Goal: Transaction & Acquisition: Purchase product/service

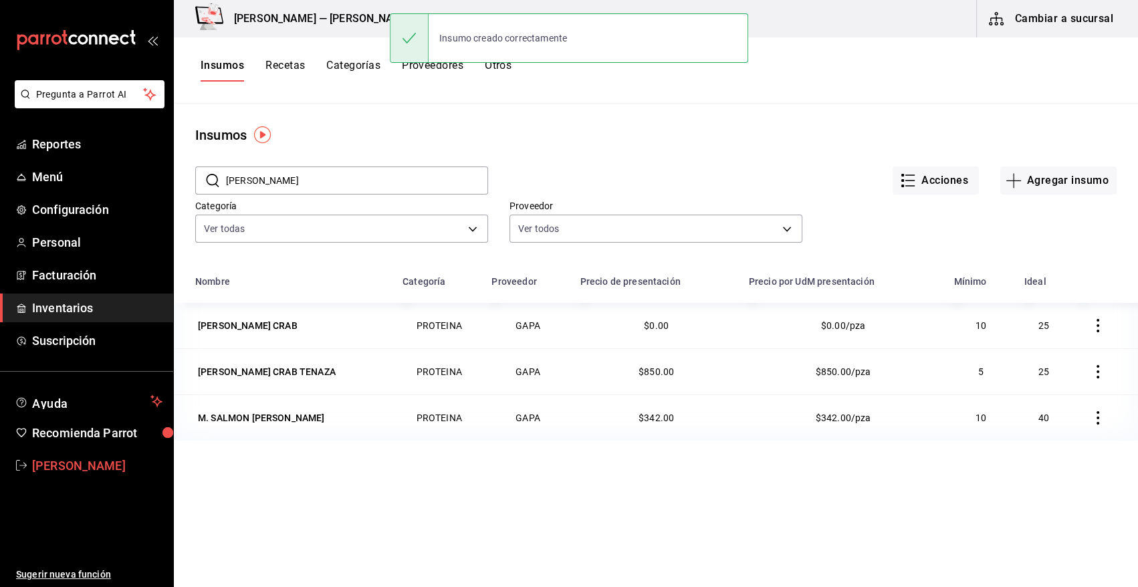
click at [90, 461] on span "[PERSON_NAME]" at bounding box center [97, 466] width 130 height 18
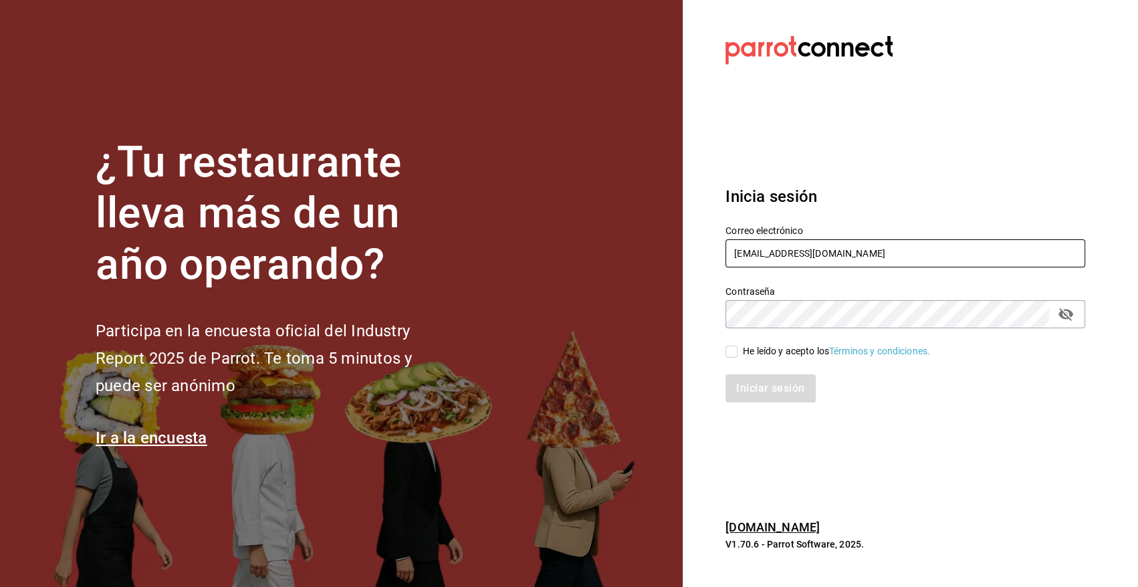
click at [856, 250] on input "heriberto_17mc@hotmail.com" at bounding box center [905, 253] width 360 height 28
type input "angy.rpp@gmail.com"
click at [733, 354] on input "He leído y acepto los Términos y condiciones." at bounding box center [731, 352] width 12 height 12
checkbox input "true"
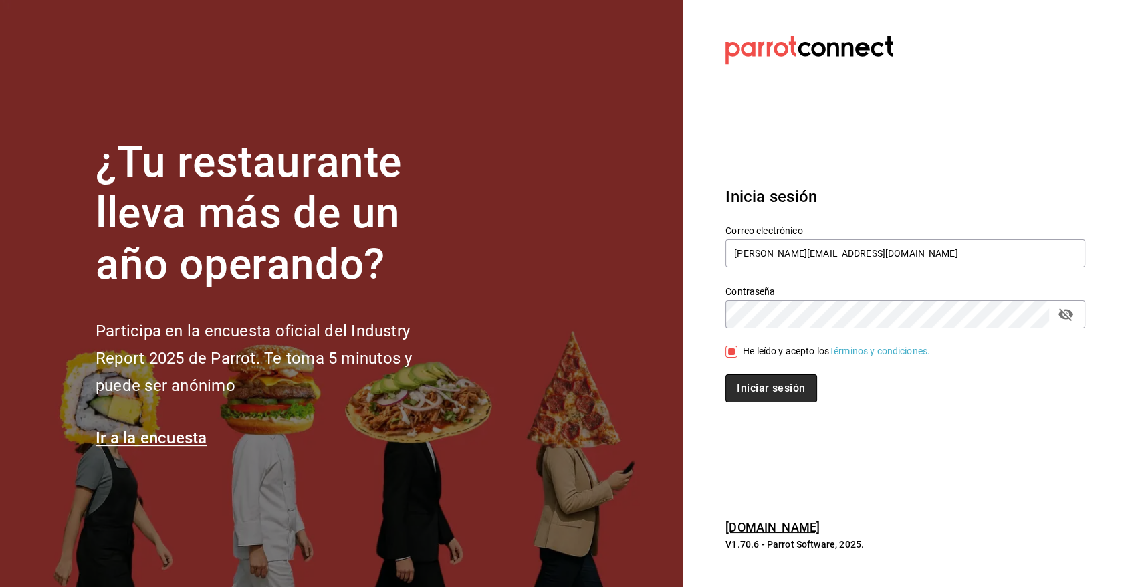
click at [780, 393] on button "Iniciar sesión" at bounding box center [770, 388] width 91 height 28
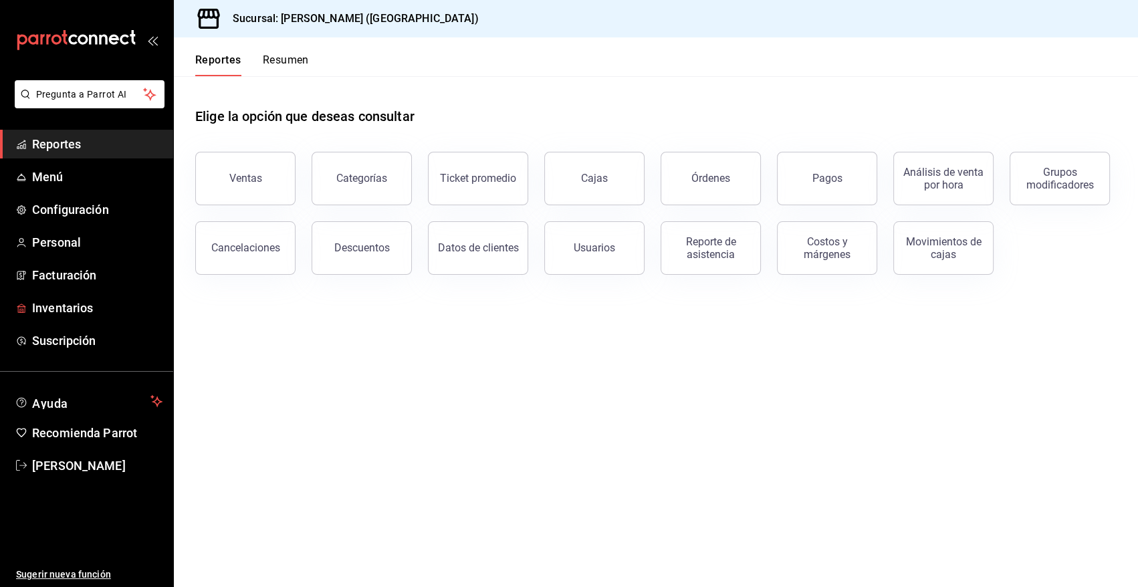
click at [56, 307] on span "Inventarios" at bounding box center [97, 308] width 130 height 18
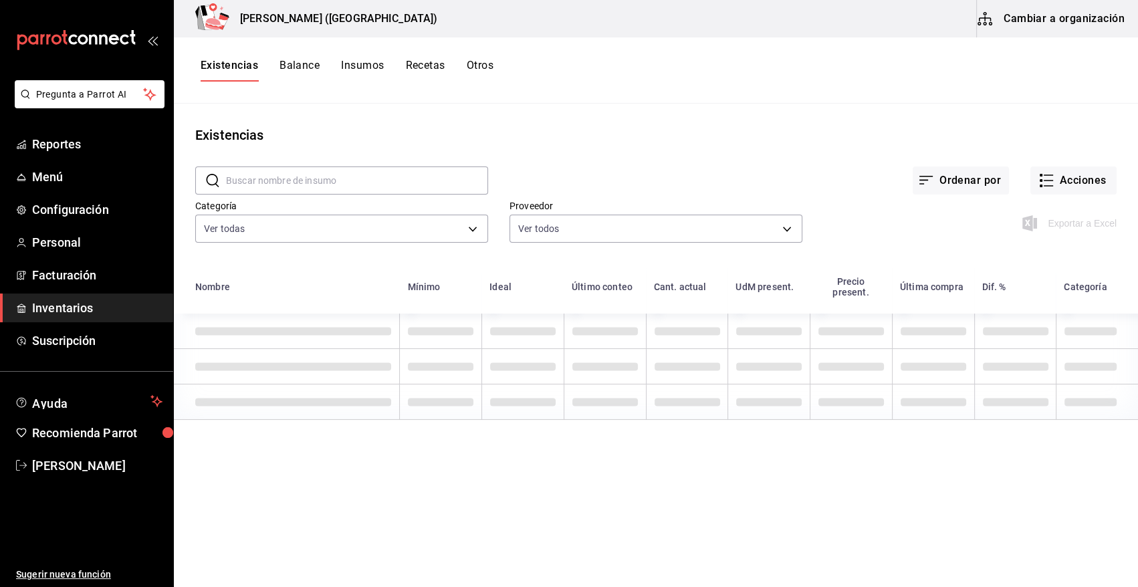
drag, startPoint x: 380, startPoint y: 177, endPoint x: 725, endPoint y: 111, distance: 350.5
click at [380, 177] on input "text" at bounding box center [357, 180] width 262 height 27
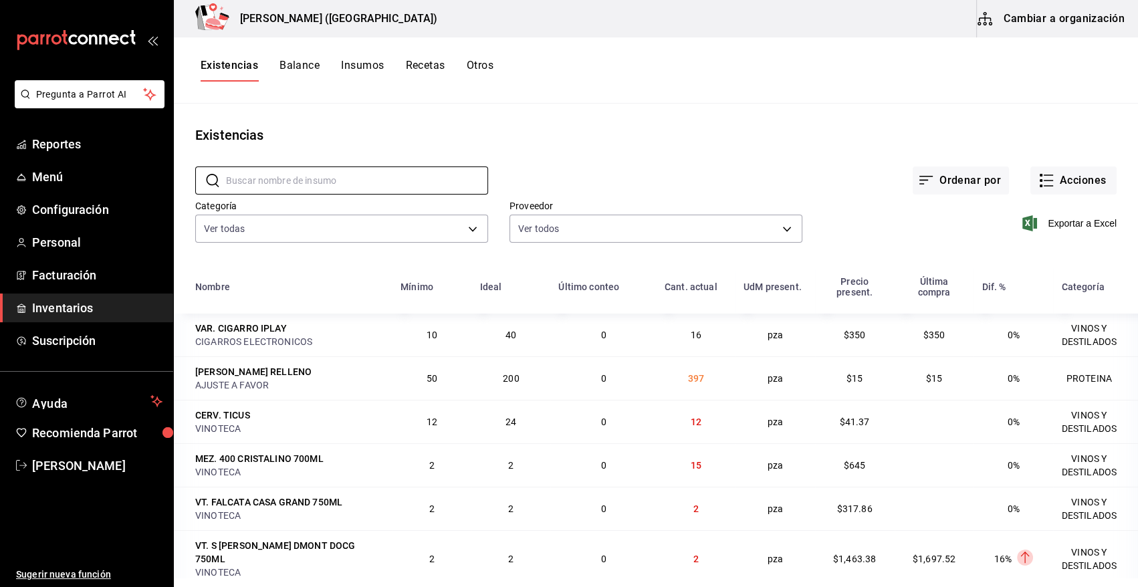
click at [725, 111] on main "Existencias ​ ​ Ordenar por Acciones Categoría Ver todas 08f8d543-33e6-4481-bf0…" at bounding box center [656, 341] width 964 height 474
click at [1092, 185] on button "Acciones" at bounding box center [1073, 180] width 86 height 28
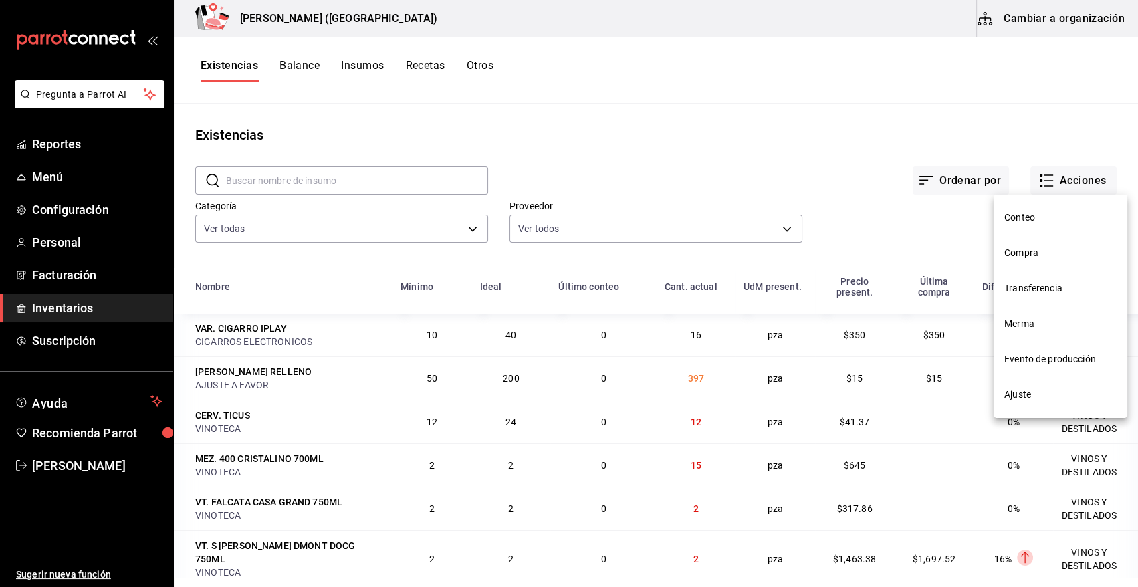
click at [1035, 247] on span "Compra" at bounding box center [1060, 253] width 112 height 14
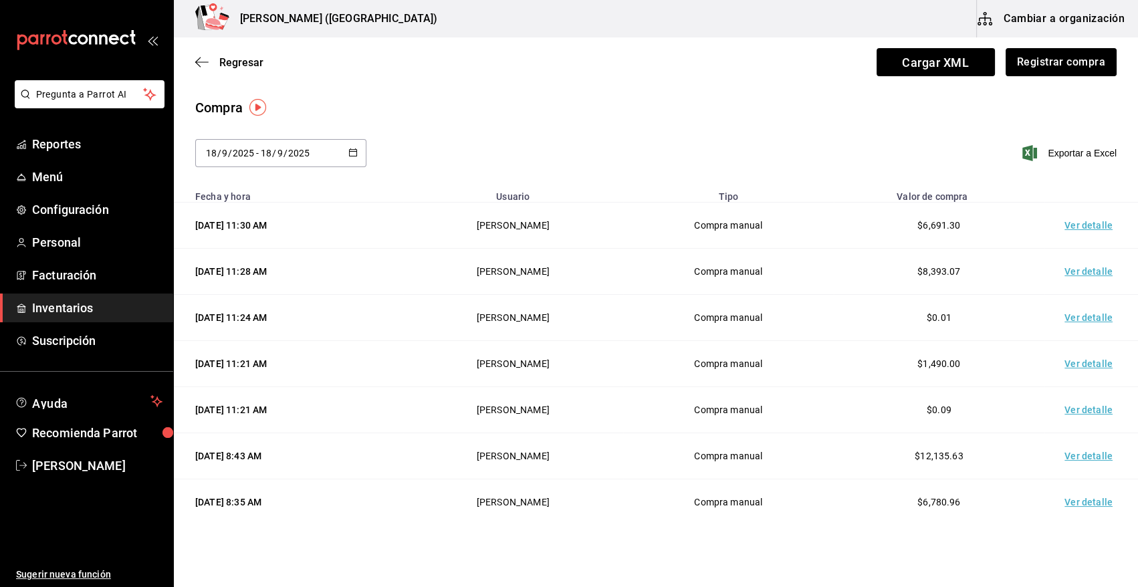
click at [1055, 55] on button "Registrar compra" at bounding box center [1060, 62] width 111 height 28
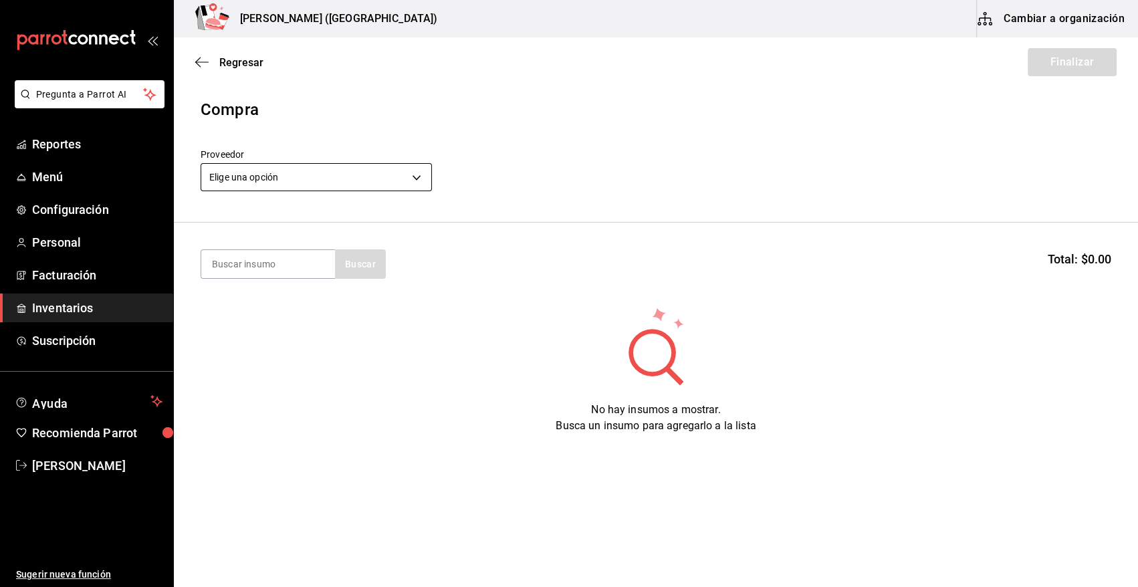
click at [263, 176] on body "Pregunta a Parrot AI Reportes Menú Configuración Personal Facturación Inventari…" at bounding box center [569, 255] width 1138 height 511
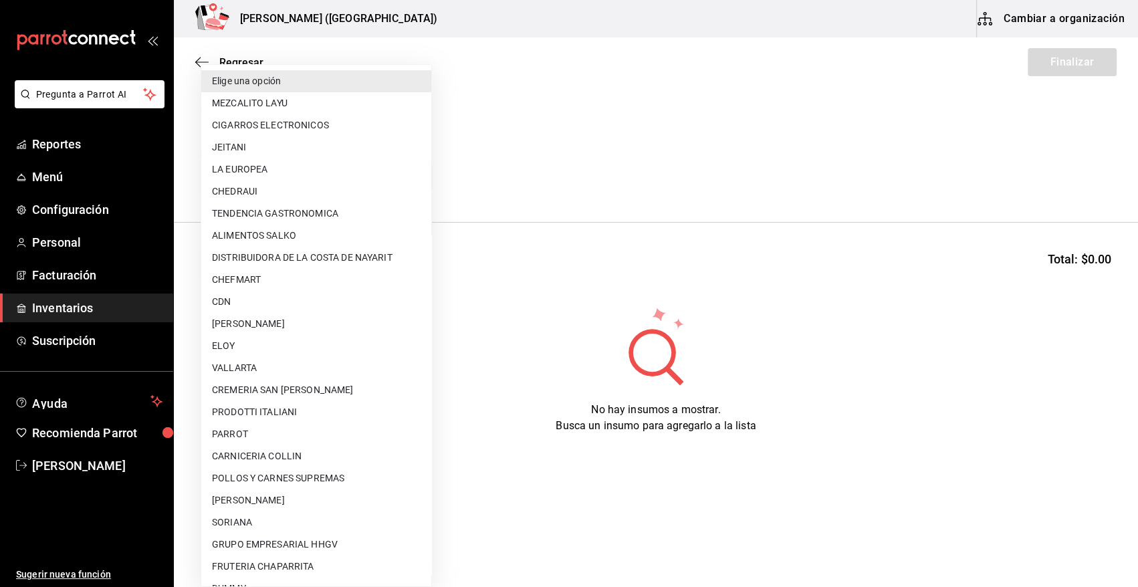
click at [316, 254] on li "DISTRIBUIDORA DE LA COSTA DE NAYARIT" at bounding box center [316, 258] width 230 height 22
type input "7132d0db-1f0e-40e8-8a44-1f7fc7bb26f8"
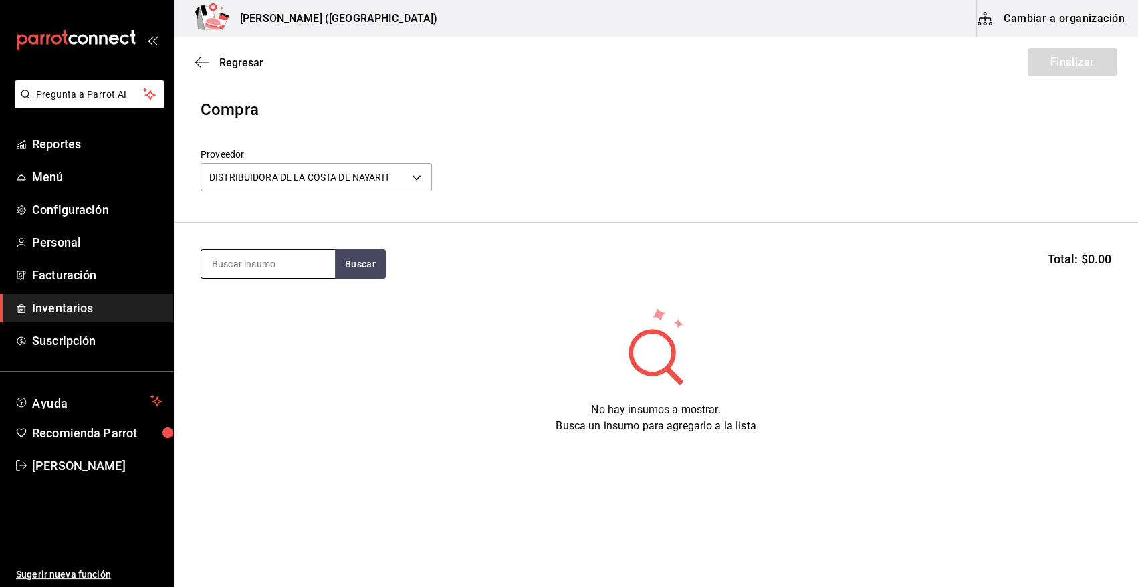
click at [273, 261] on input at bounding box center [268, 264] width 134 height 28
type input "REFRE"
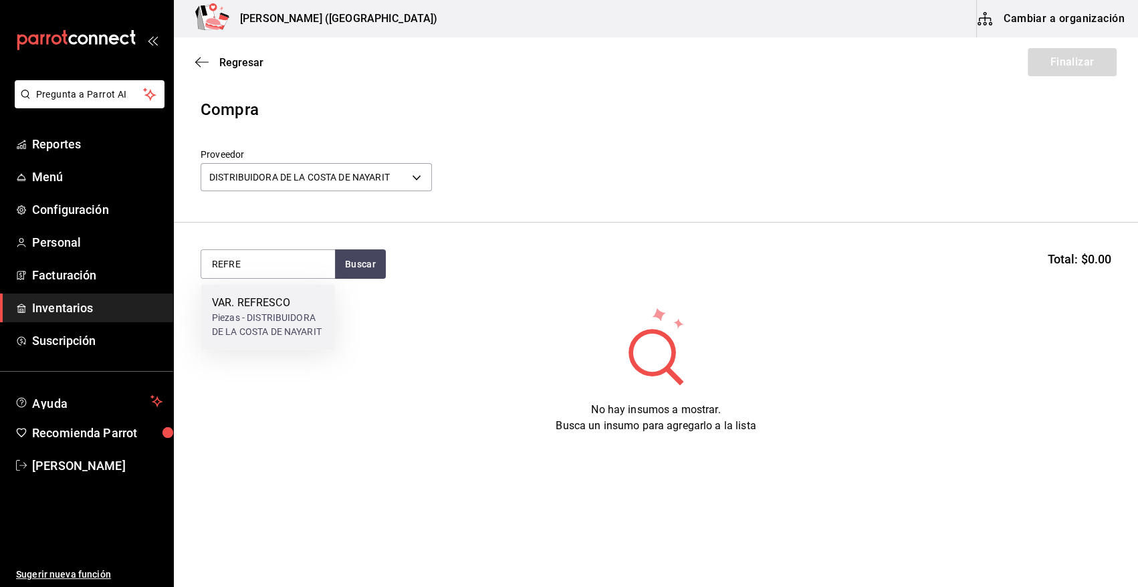
click at [254, 307] on div "VAR. REFRESCO" at bounding box center [268, 303] width 112 height 16
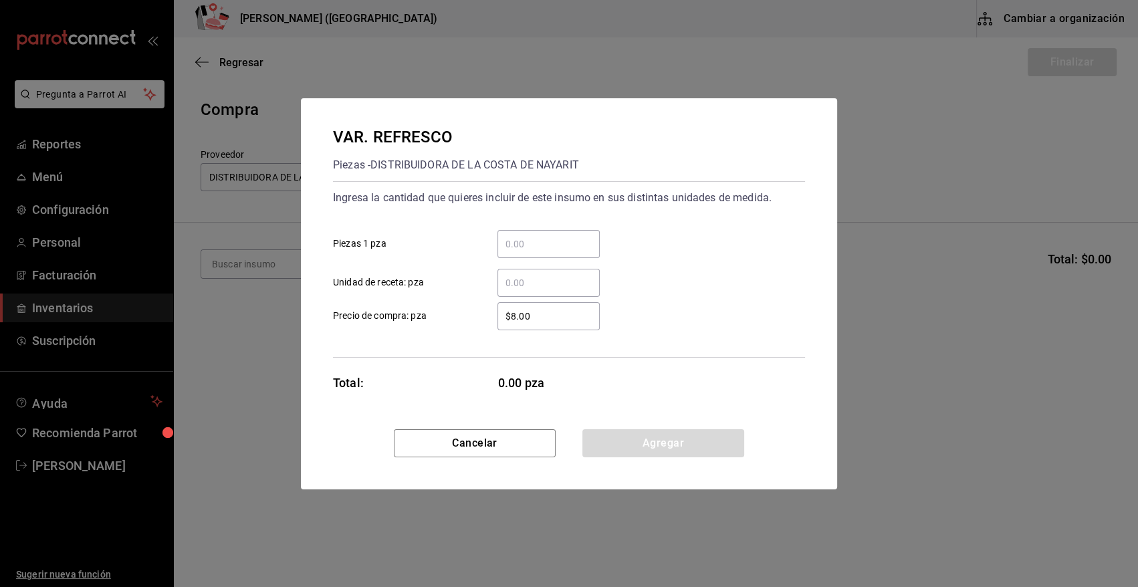
click at [533, 246] on input "​ Piezas 1 pza" at bounding box center [548, 244] width 102 height 16
type input "144"
type input "$18.04"
click at [630, 438] on button "Agregar" at bounding box center [663, 443] width 162 height 28
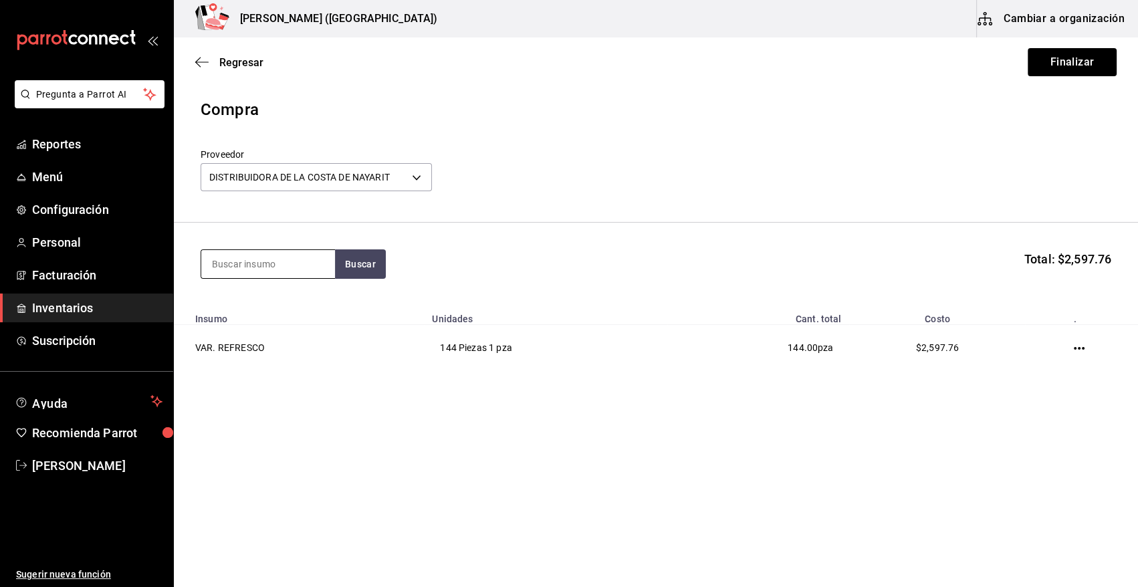
click at [281, 266] on input at bounding box center [268, 264] width 134 height 28
type input "AGUA"
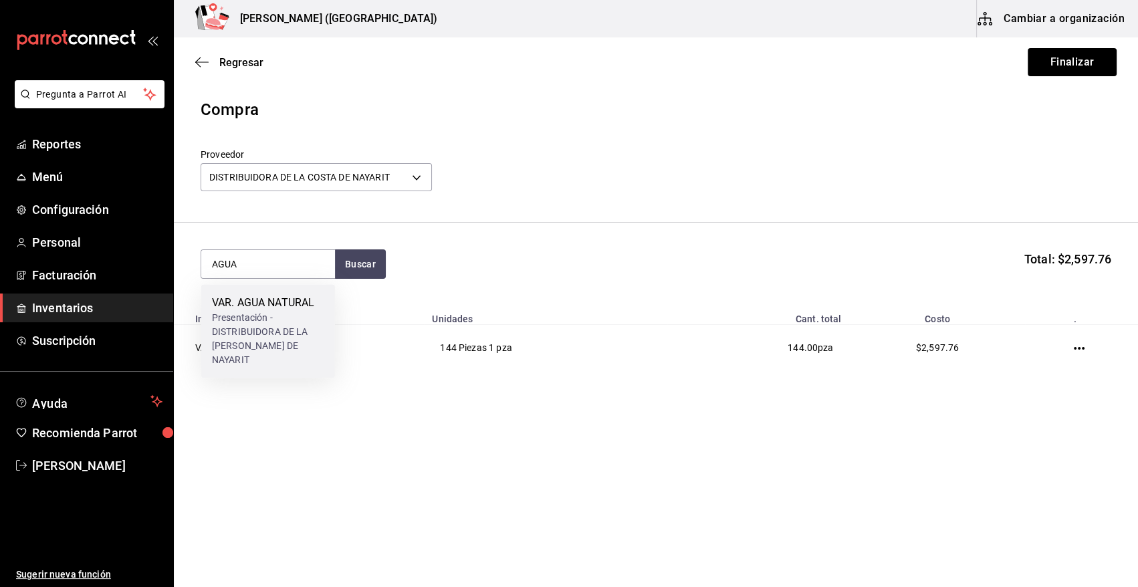
click at [270, 317] on div "Presentación - DISTRIBUIDORA DE LA [PERSON_NAME] DE NAYARIT" at bounding box center [268, 339] width 112 height 56
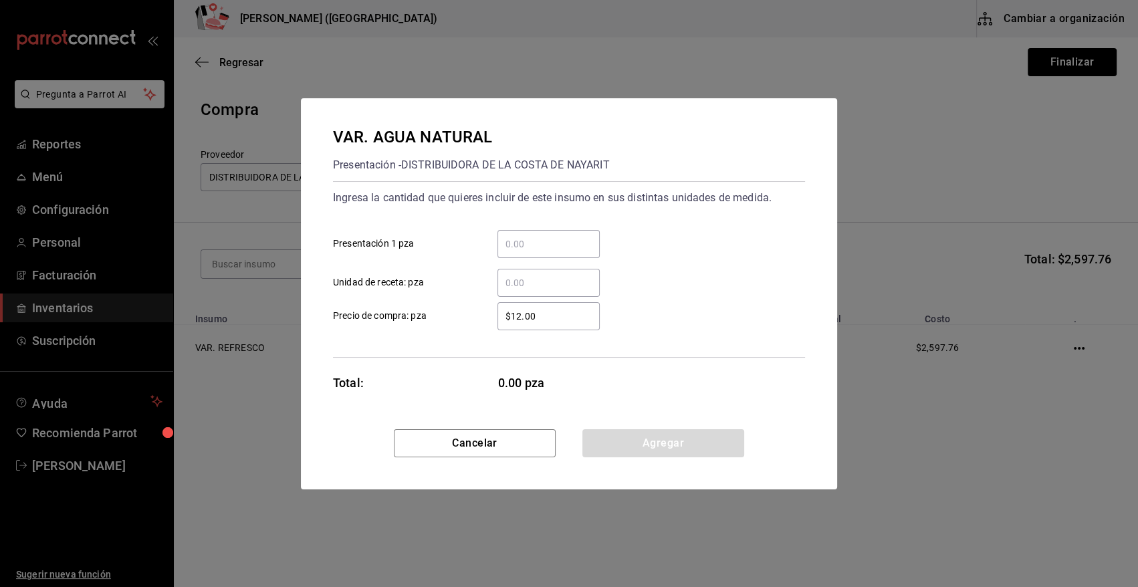
click at [539, 249] on input "​ Presentación 1 pza" at bounding box center [548, 244] width 102 height 16
type input "48"
type input "$12.42"
click at [642, 449] on button "Agregar" at bounding box center [663, 443] width 162 height 28
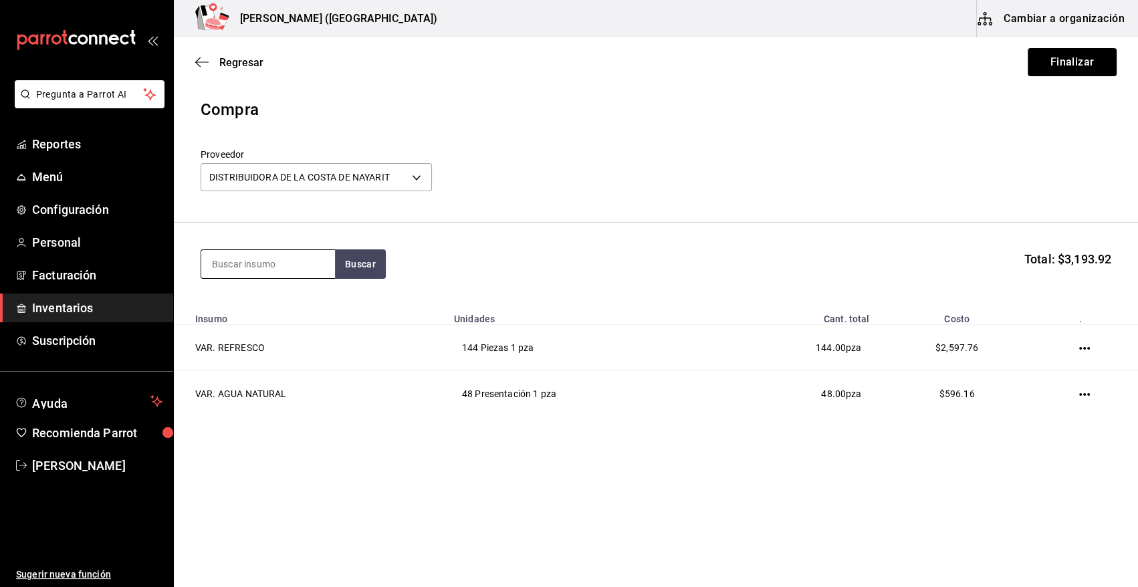
click at [233, 257] on input at bounding box center [268, 264] width 134 height 28
type input "JUGO"
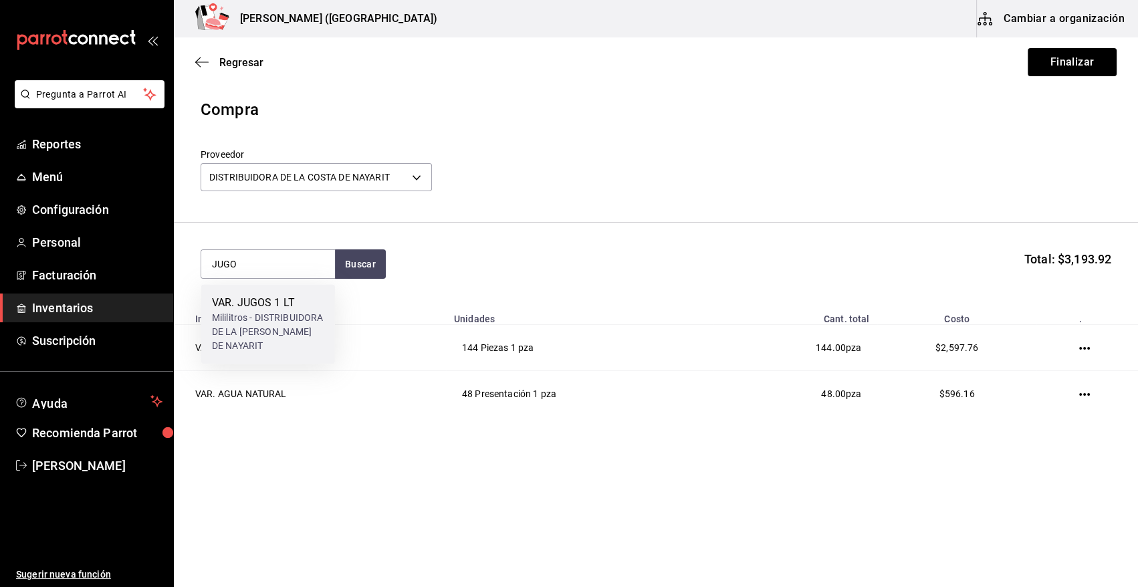
click at [285, 342] on div "Mililitros - DISTRIBUIDORA DE LA [PERSON_NAME] DE NAYARIT" at bounding box center [268, 332] width 112 height 42
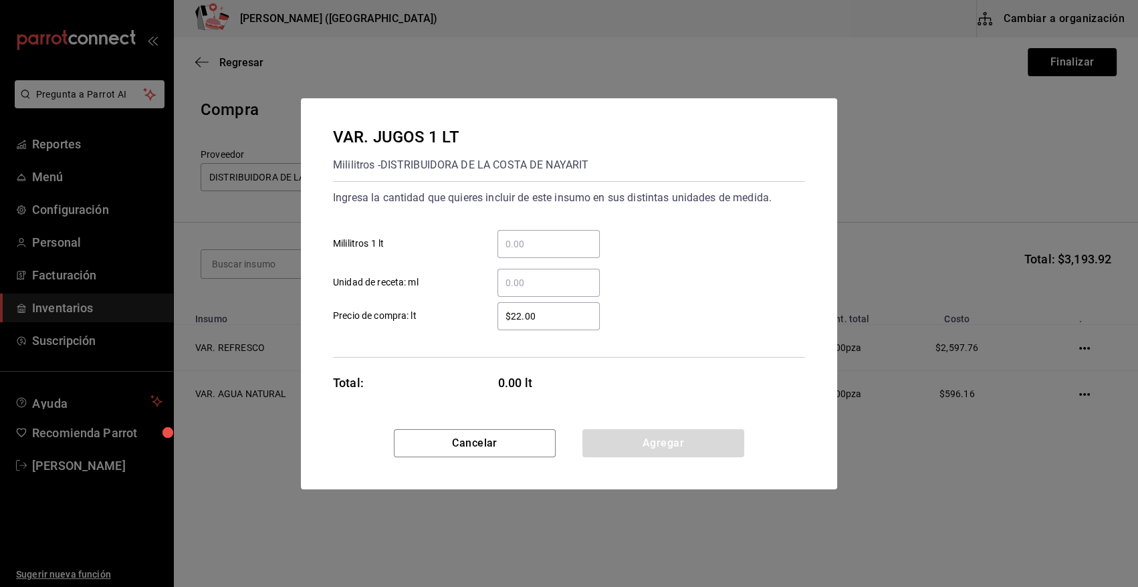
click at [506, 247] on input "​ Mililitros 1 lt" at bounding box center [548, 244] width 102 height 16
click at [533, 245] on input "​ Mililitros 1 lt" at bounding box center [548, 244] width 102 height 16
type input "48"
type input "$18.17"
click at [683, 446] on button "Agregar" at bounding box center [663, 443] width 162 height 28
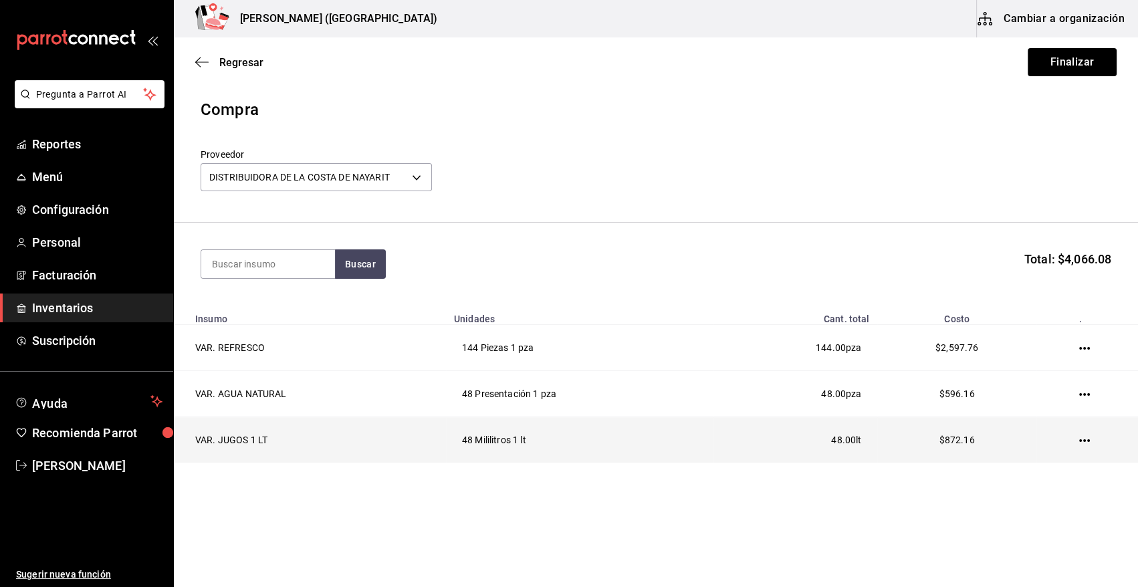
click at [1080, 439] on icon "button" at bounding box center [1084, 440] width 11 height 11
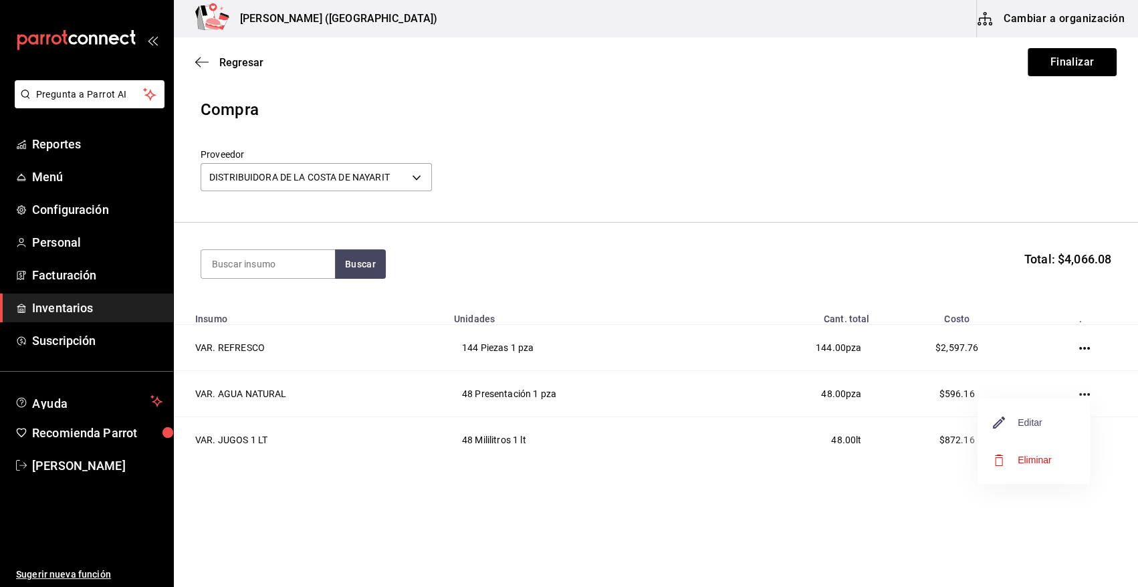
click at [1025, 426] on span "Editar" at bounding box center [1017, 422] width 49 height 16
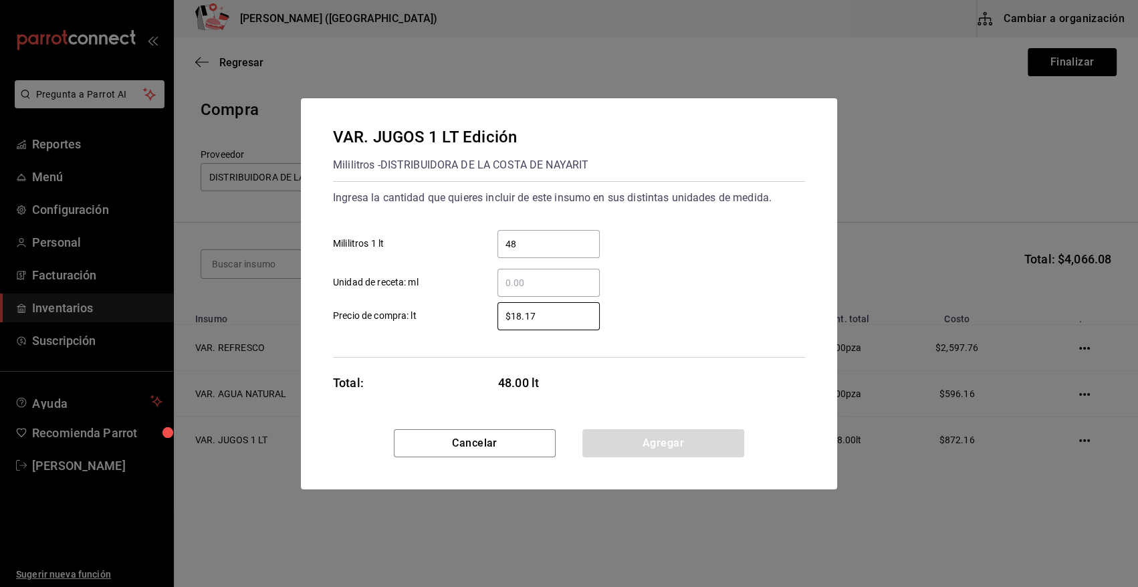
drag, startPoint x: 545, startPoint y: 310, endPoint x: 413, endPoint y: 344, distance: 136.7
click at [413, 344] on div "Ingresa la cantidad que quieres incluir de este insumo en sus distintas unidade…" at bounding box center [569, 269] width 472 height 176
type input "$23.98"
click at [665, 468] on div "Cancelar Agregar" at bounding box center [569, 459] width 536 height 60
click at [664, 443] on button "Agregar" at bounding box center [663, 443] width 162 height 28
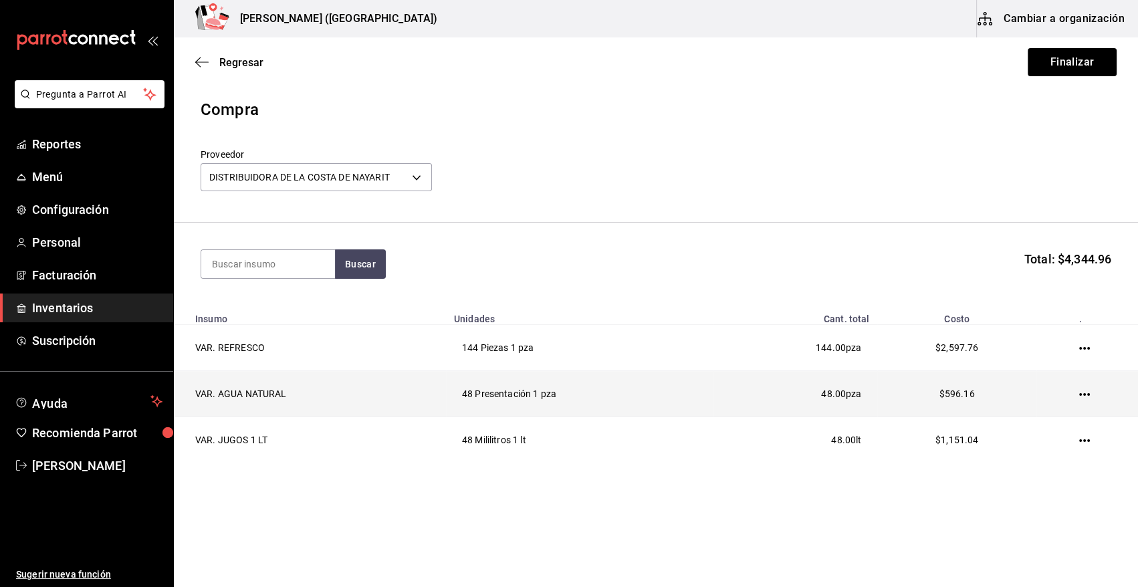
click at [1082, 394] on icon "button" at bounding box center [1084, 394] width 11 height 11
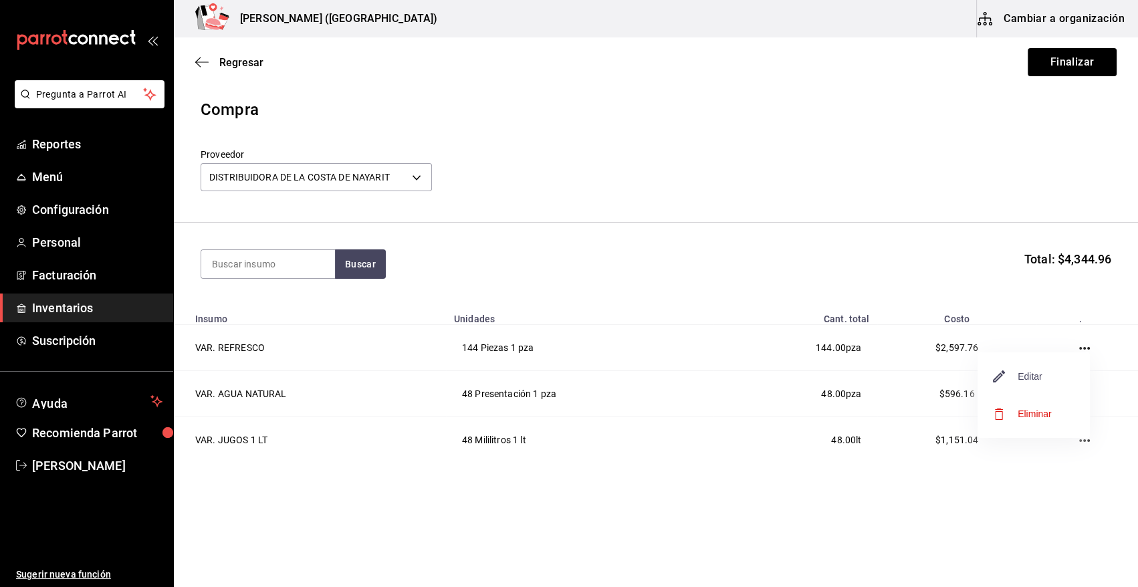
click at [1040, 373] on span "Editar" at bounding box center [1017, 376] width 49 height 16
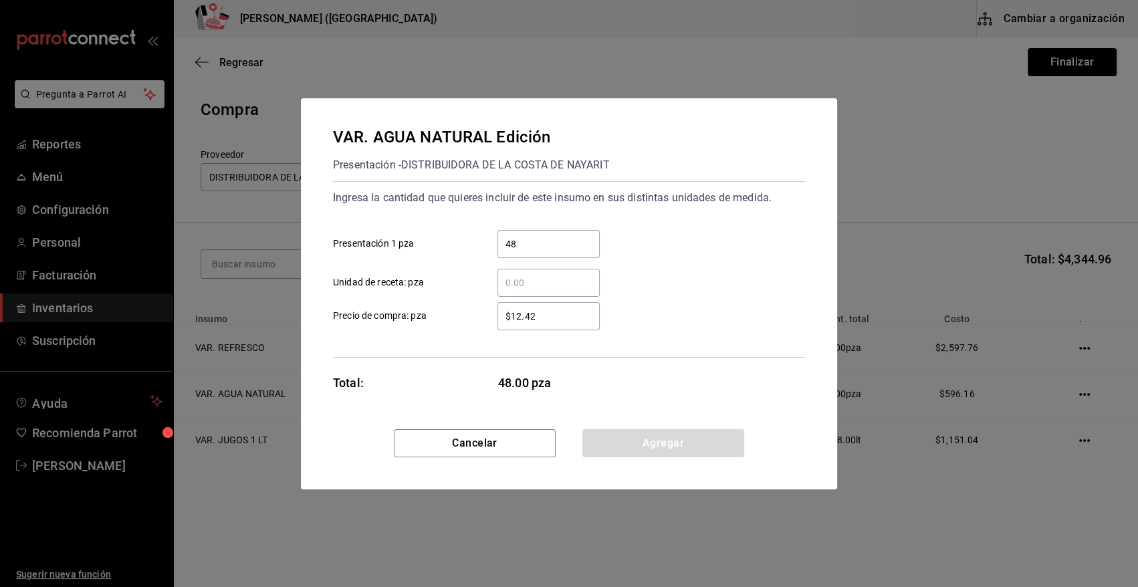
click at [543, 310] on input "$12.42" at bounding box center [548, 316] width 102 height 16
type input "$12.43"
click at [608, 438] on button "Agregar" at bounding box center [663, 443] width 162 height 28
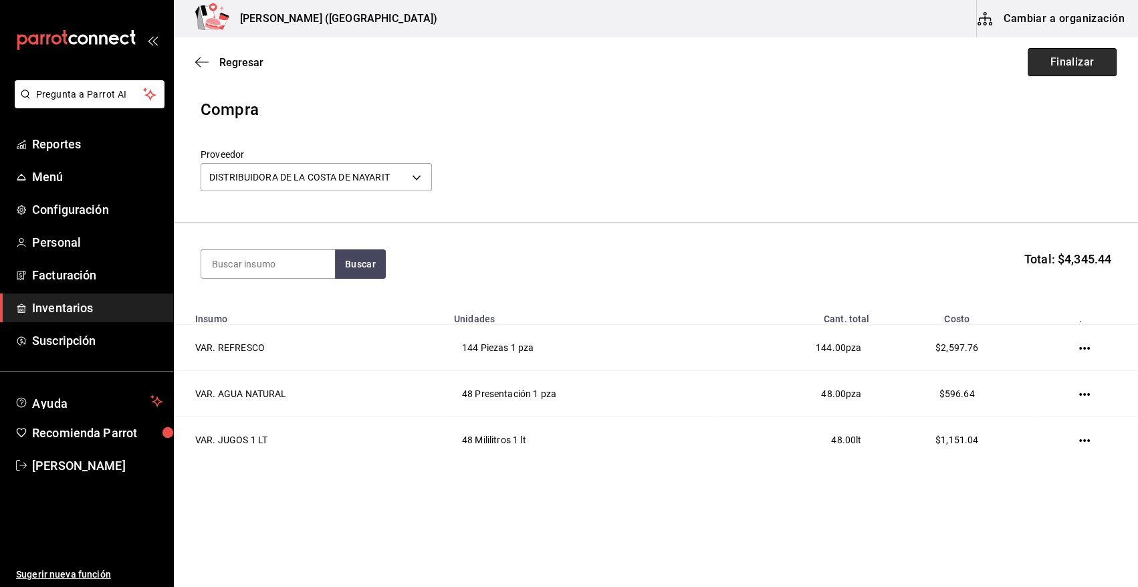
click at [1072, 63] on button "Finalizar" at bounding box center [1071, 62] width 89 height 28
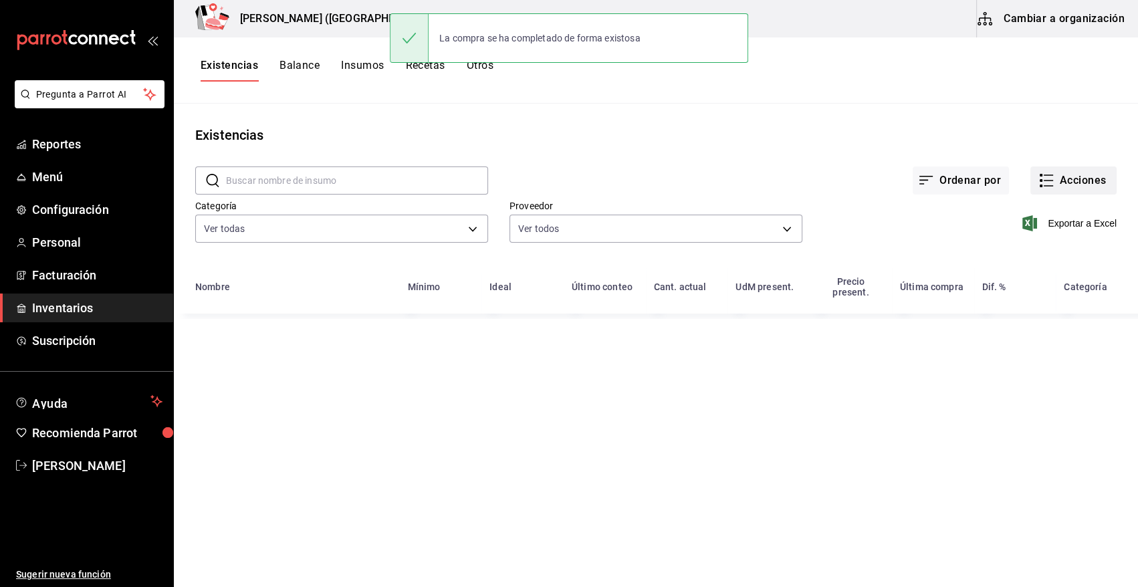
click at [1063, 182] on button "Acciones" at bounding box center [1073, 180] width 86 height 28
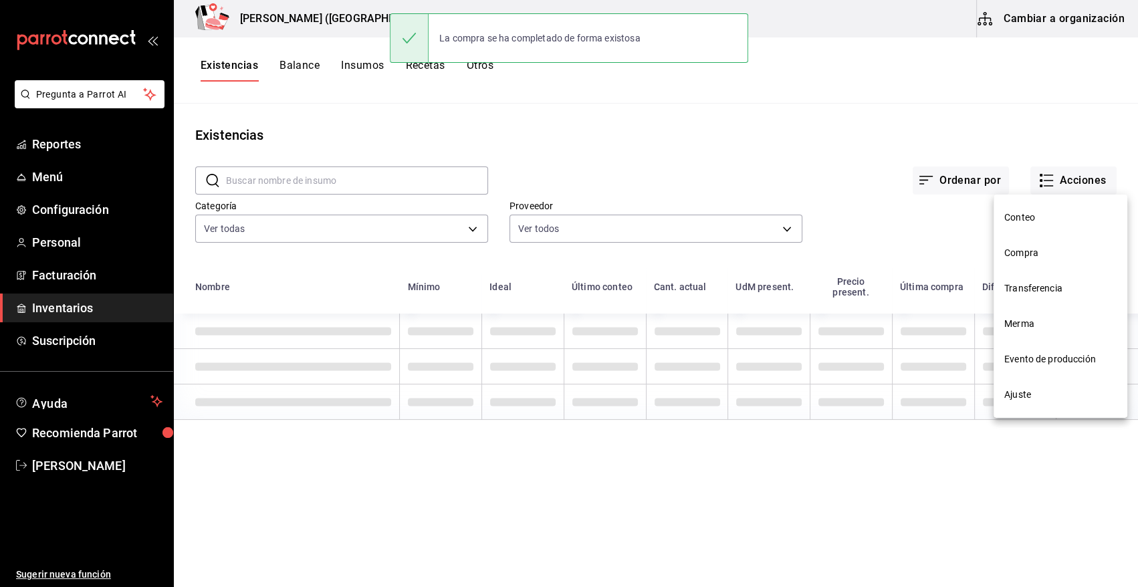
click at [1045, 255] on span "Compra" at bounding box center [1060, 253] width 112 height 14
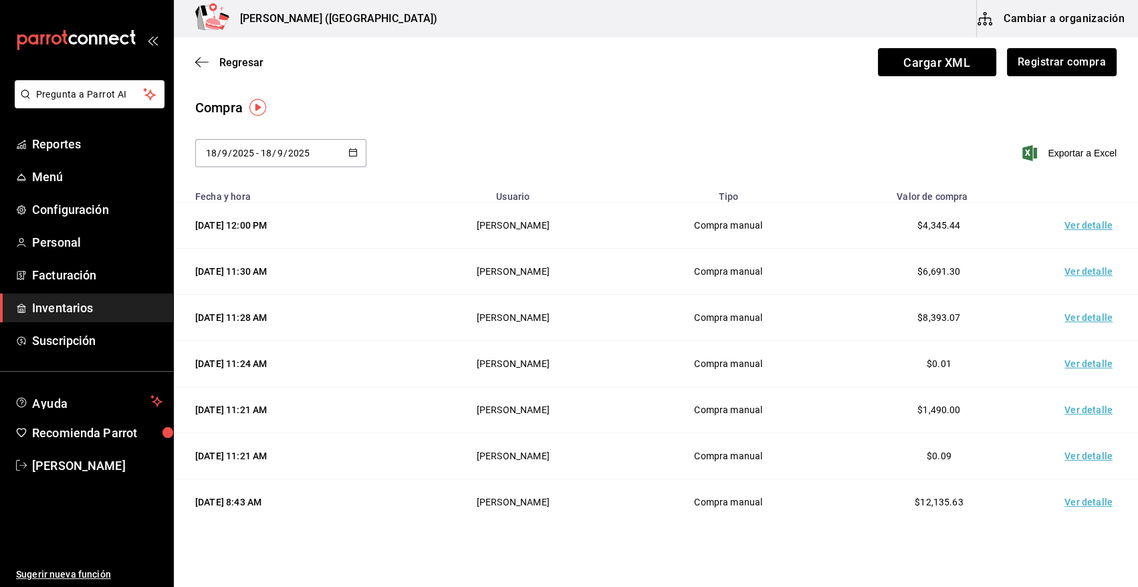
click at [1076, 223] on td "Ver detalle" at bounding box center [1091, 226] width 94 height 46
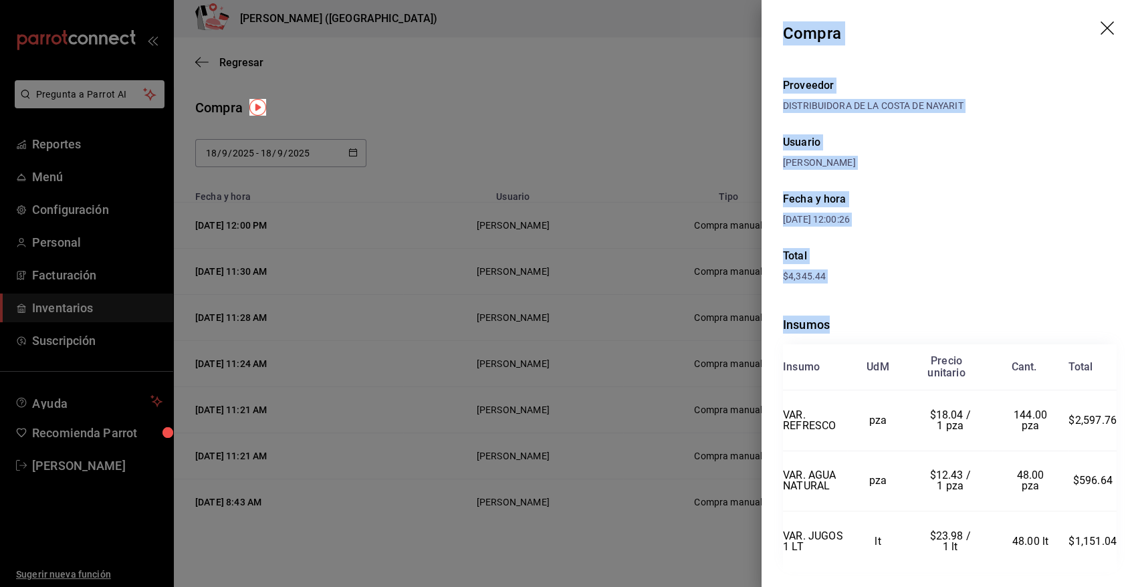
scroll to position [27, 0]
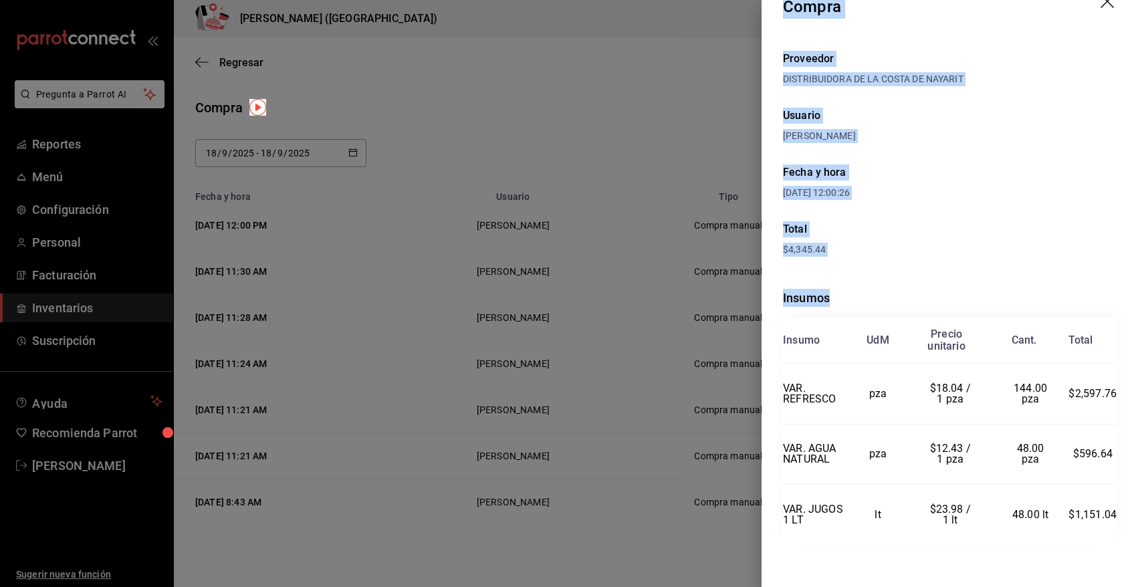
drag, startPoint x: 783, startPoint y: 34, endPoint x: 1114, endPoint y: 523, distance: 591.0
click at [1114, 523] on div "Compra Proveedor DISTRIBUIDORA DE LA [PERSON_NAME] DE NAYARIT Usuario [PERSON_N…" at bounding box center [949, 293] width 376 height 587
copy div "Compra Proveedor DISTRIBUIDORA DE LA [PERSON_NAME] DE NAYARIT Usuario [PERSON_N…"
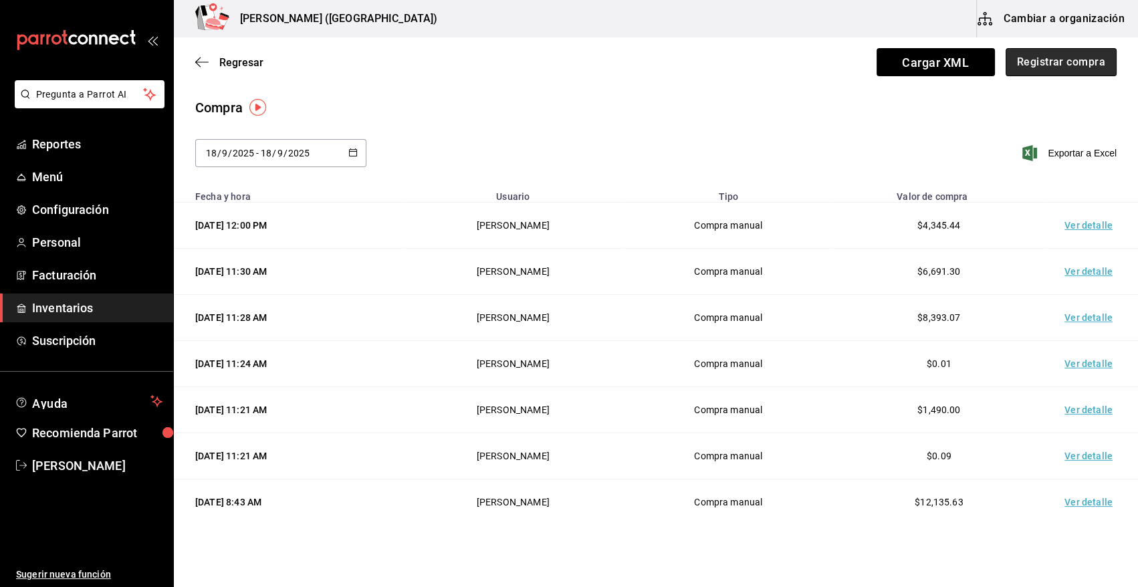
click at [1069, 63] on button "Registrar compra" at bounding box center [1060, 62] width 111 height 28
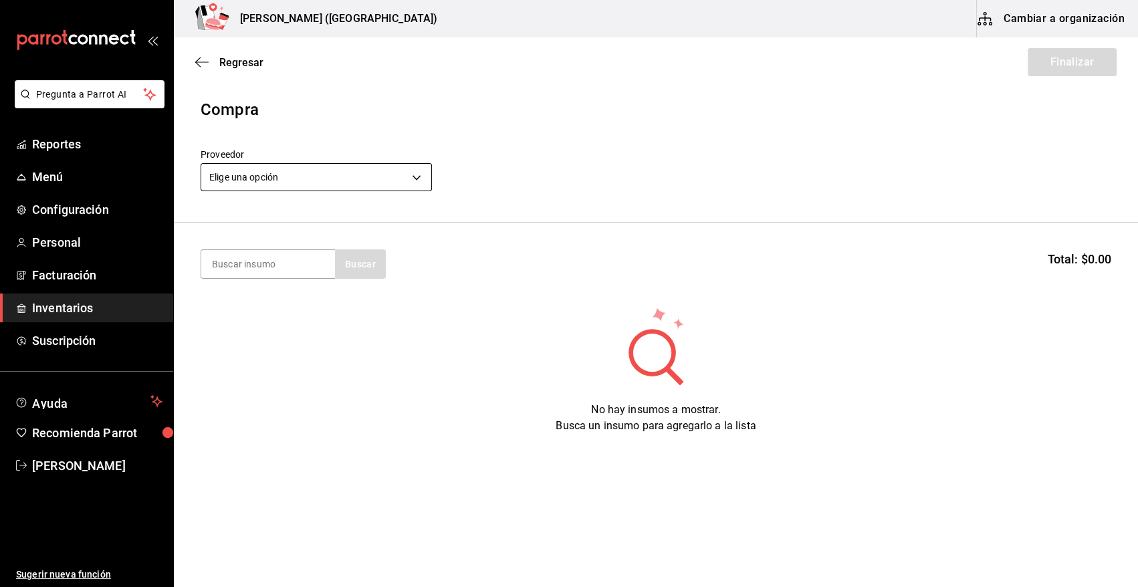
click at [307, 173] on body "Pregunta a Parrot AI Reportes Menú Configuración Personal Facturación Inventari…" at bounding box center [569, 255] width 1138 height 511
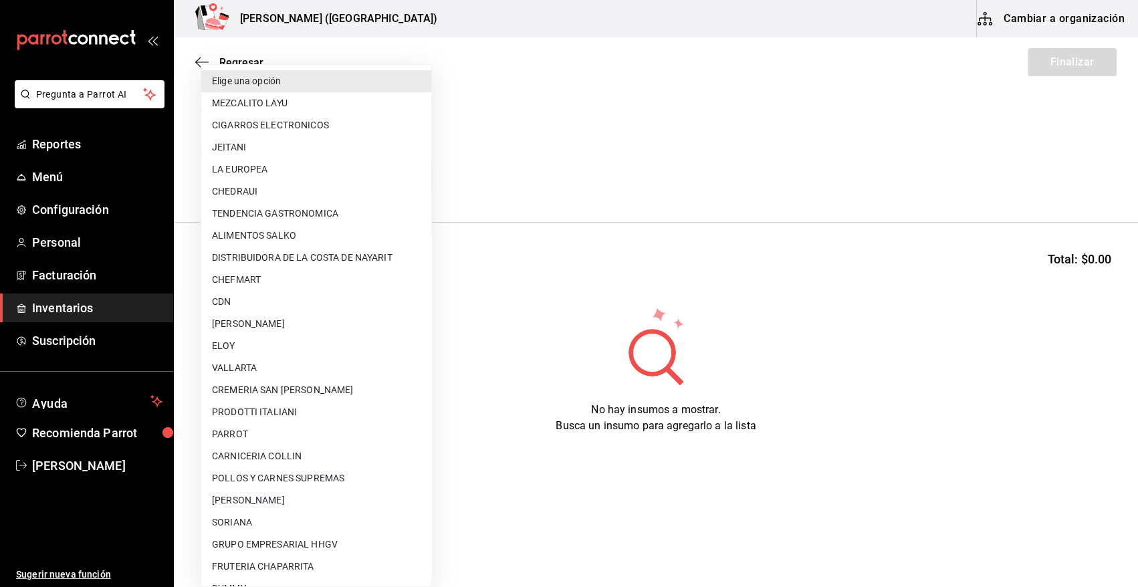
scroll to position [505, 0]
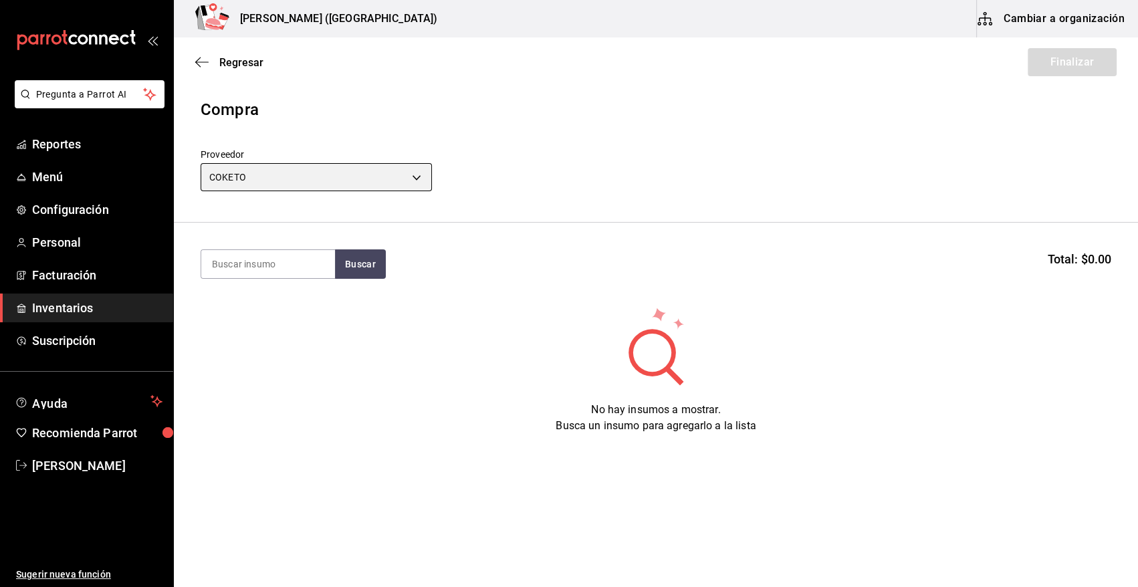
type input "4d4d379a-5bf7-49a6-a2b9-8e0a1eb43d73"
click at [299, 265] on input at bounding box center [268, 264] width 134 height 28
type input "COCO"
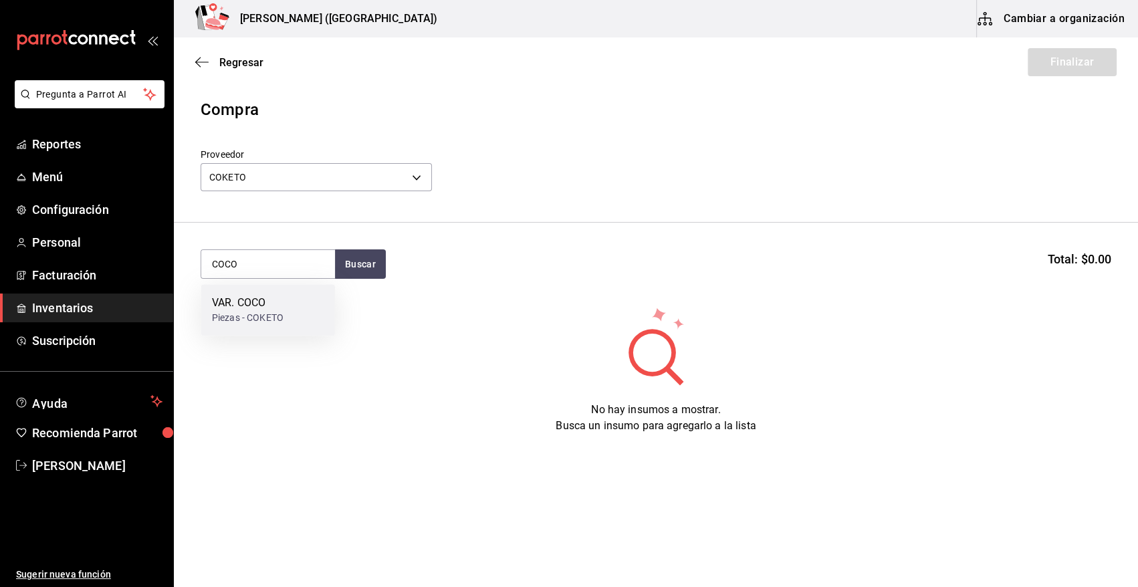
click at [264, 311] on div "Piezas - COKETO" at bounding box center [248, 318] width 72 height 14
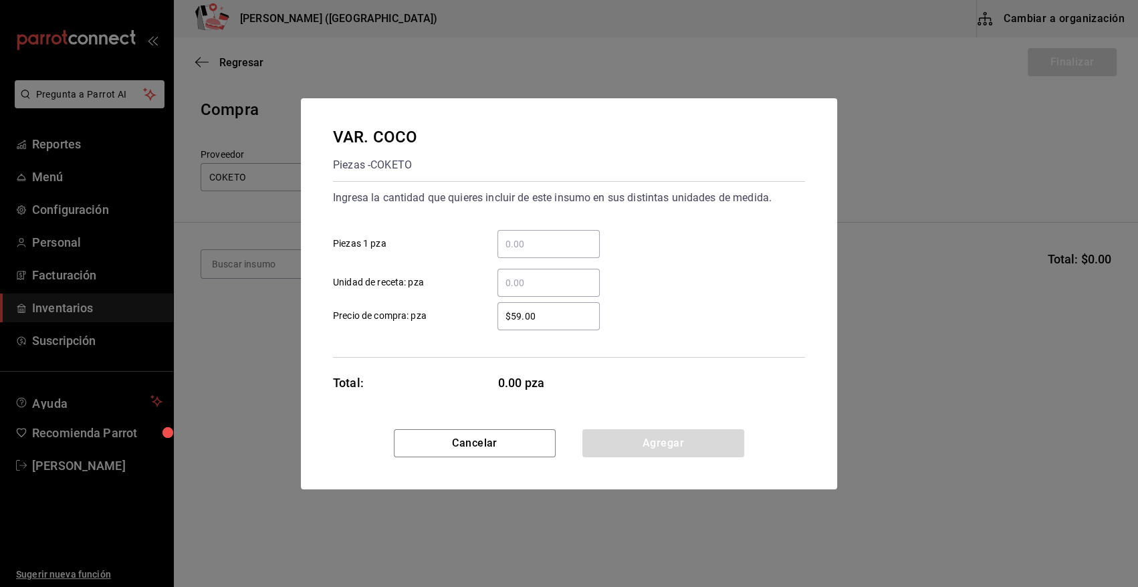
click at [517, 247] on input "​ Piezas 1 pza" at bounding box center [548, 244] width 102 height 16
type input "80"
drag, startPoint x: 548, startPoint y: 319, endPoint x: 420, endPoint y: 345, distance: 130.3
click at [420, 344] on div "Ingresa la cantidad que quieres incluir de este insumo en sus distintas unidade…" at bounding box center [569, 269] width 472 height 176
type input "$54"
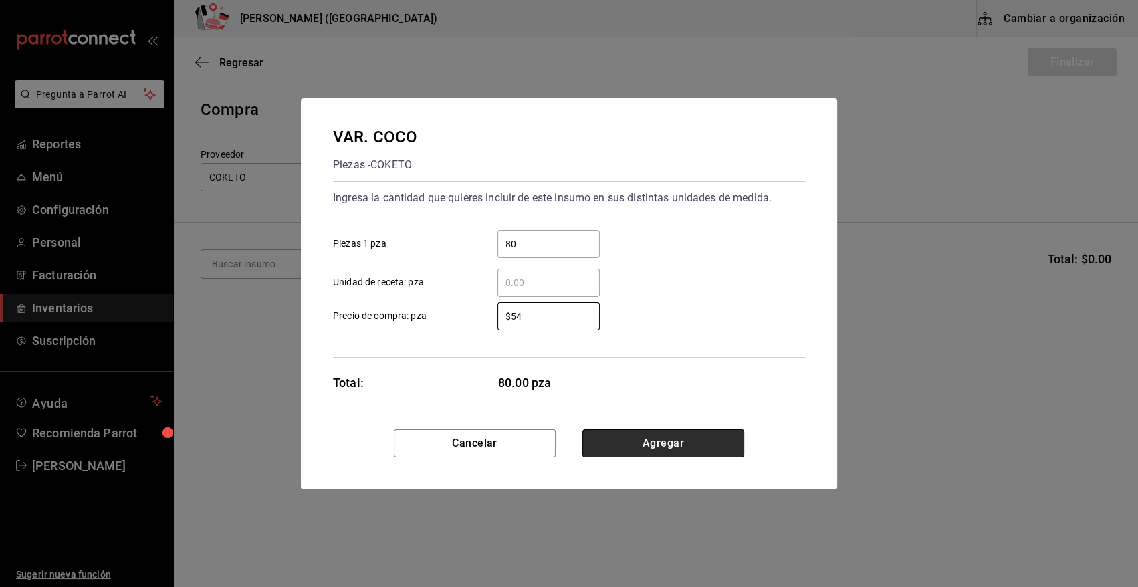
click at [695, 450] on button "Agregar" at bounding box center [663, 443] width 162 height 28
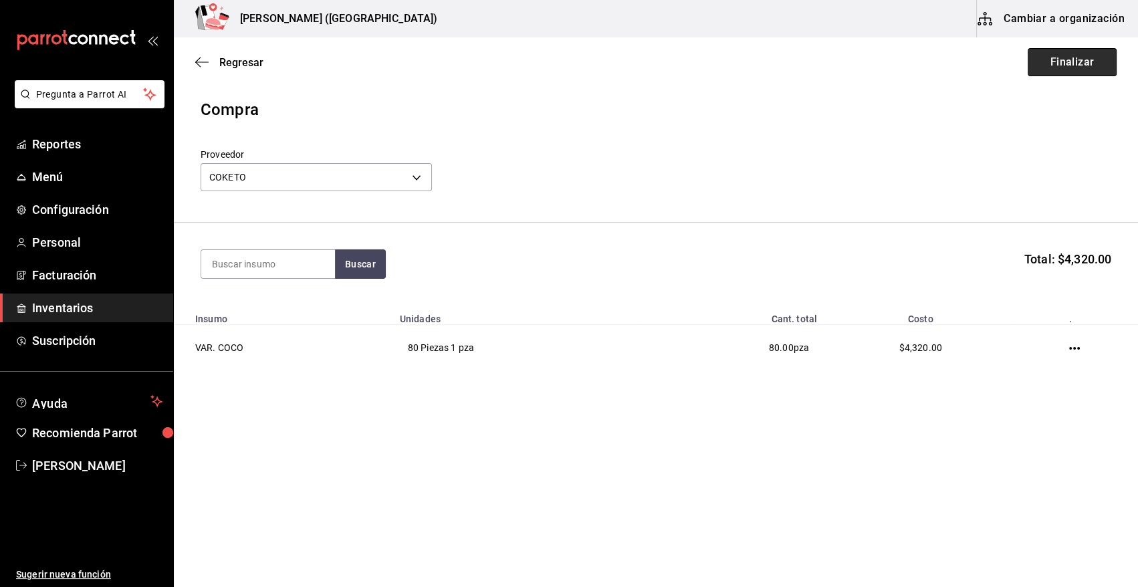
click at [1042, 66] on button "Finalizar" at bounding box center [1071, 62] width 89 height 28
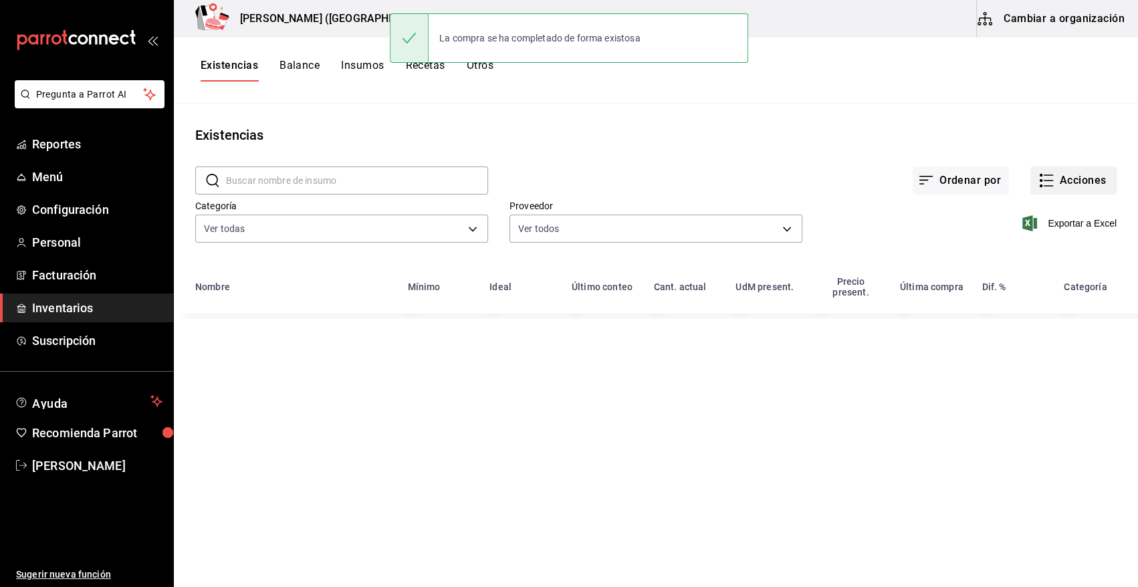
click at [1078, 176] on button "Acciones" at bounding box center [1073, 180] width 86 height 28
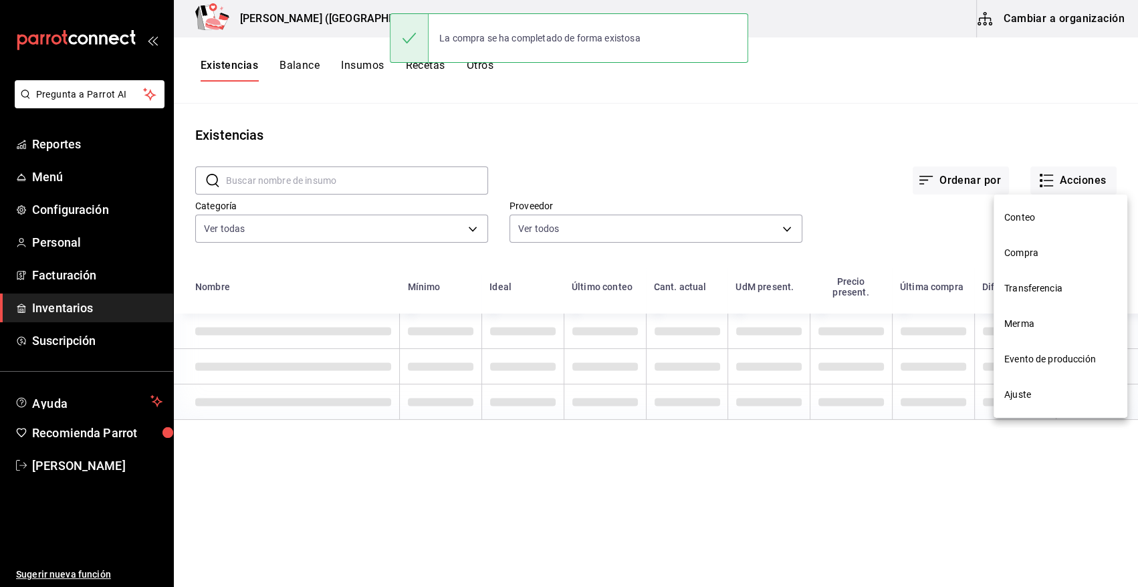
click at [1021, 256] on span "Compra" at bounding box center [1060, 253] width 112 height 14
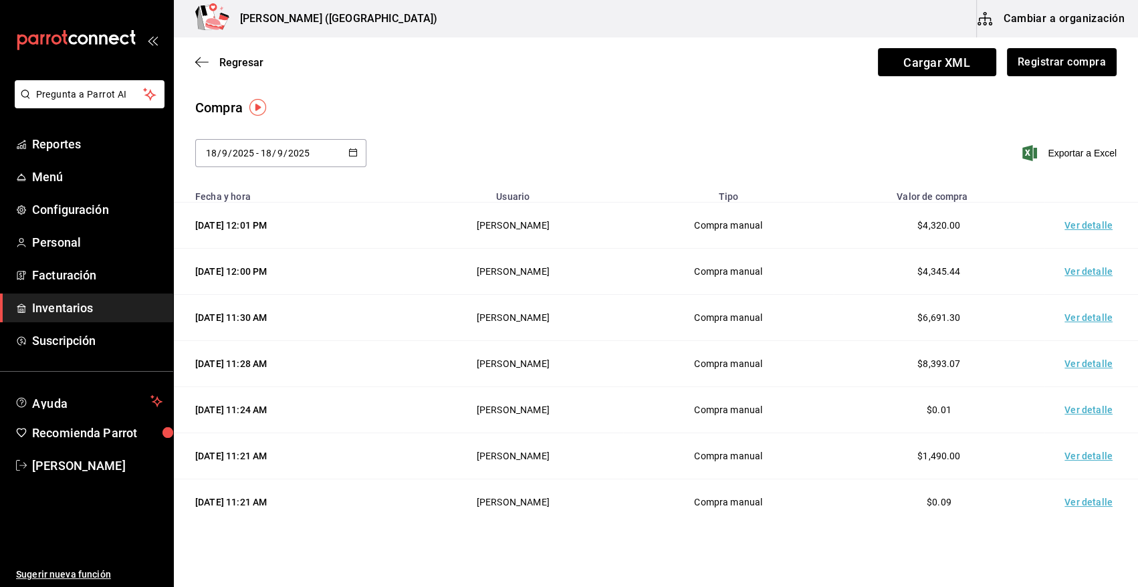
click at [1077, 226] on td "Ver detalle" at bounding box center [1091, 226] width 94 height 46
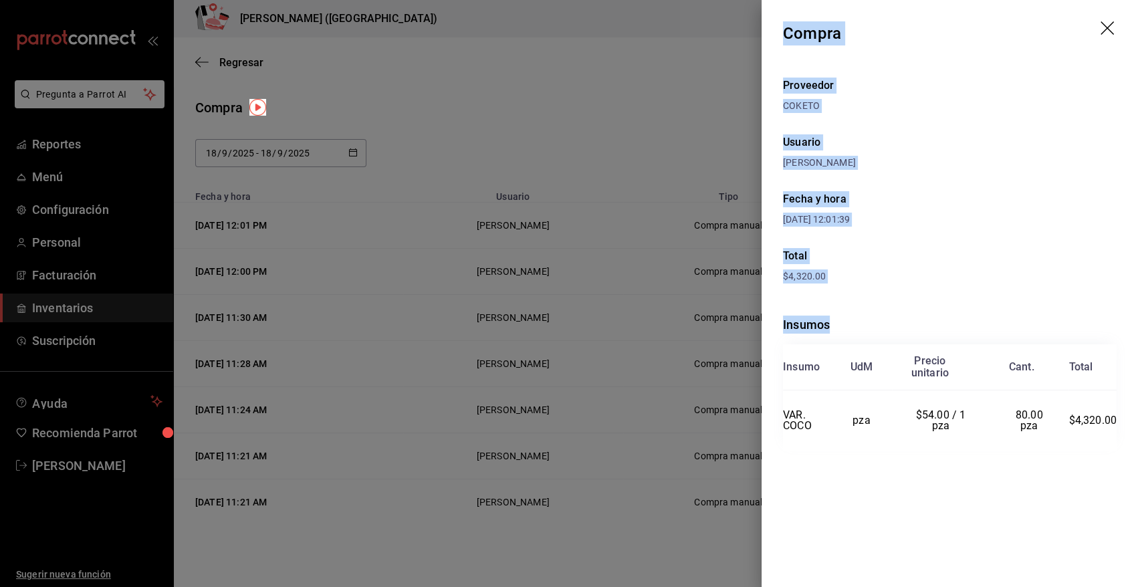
drag, startPoint x: 787, startPoint y: 33, endPoint x: 1119, endPoint y: 476, distance: 552.9
click at [1119, 476] on div "Compra Proveedor COKETO Usuario [PERSON_NAME] Fecha y hora [DATE] 12:01:39 Tota…" at bounding box center [949, 293] width 376 height 587
copy div "Compra Proveedor COKETO Usuario [PERSON_NAME] Fecha y hora [DATE] 12:01:39 Tota…"
